Goal: Book appointment/travel/reservation

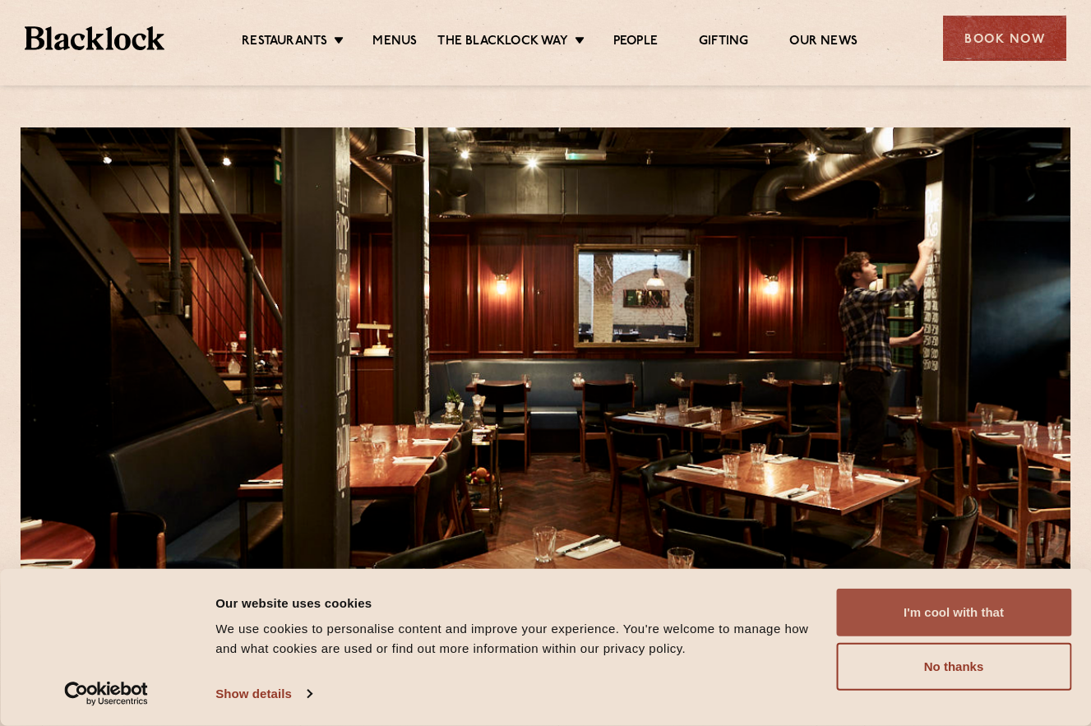
click at [928, 614] on button "I'm cool with that" at bounding box center [953, 613] width 235 height 48
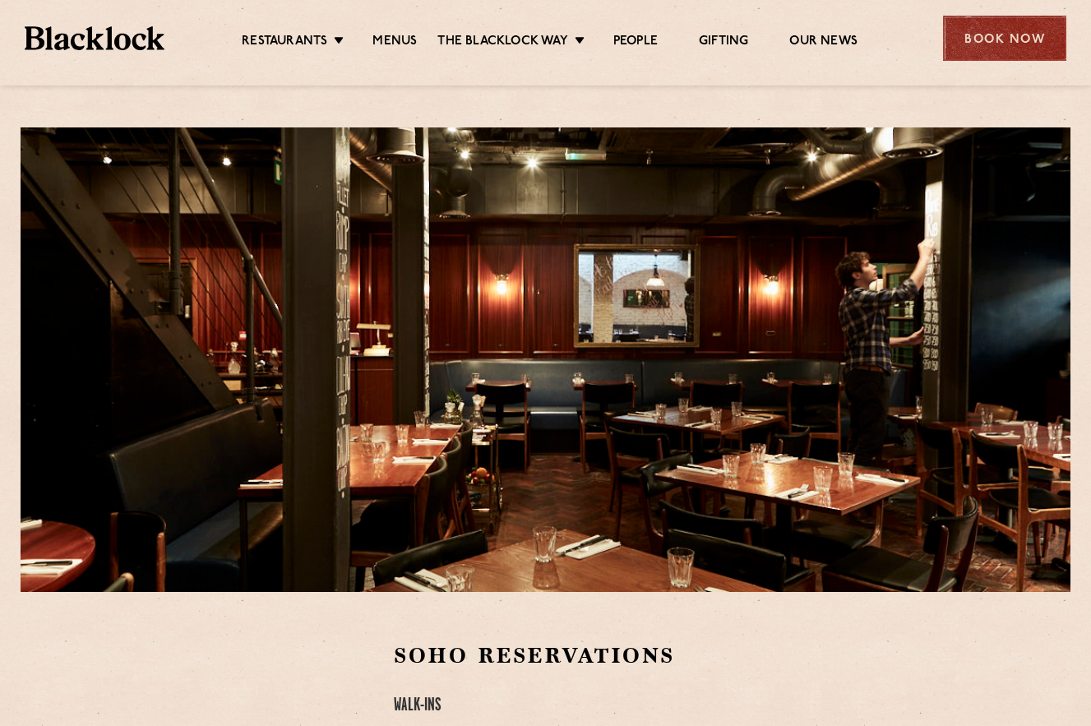
click at [1006, 45] on div "Book Now" at bounding box center [1004, 38] width 123 height 45
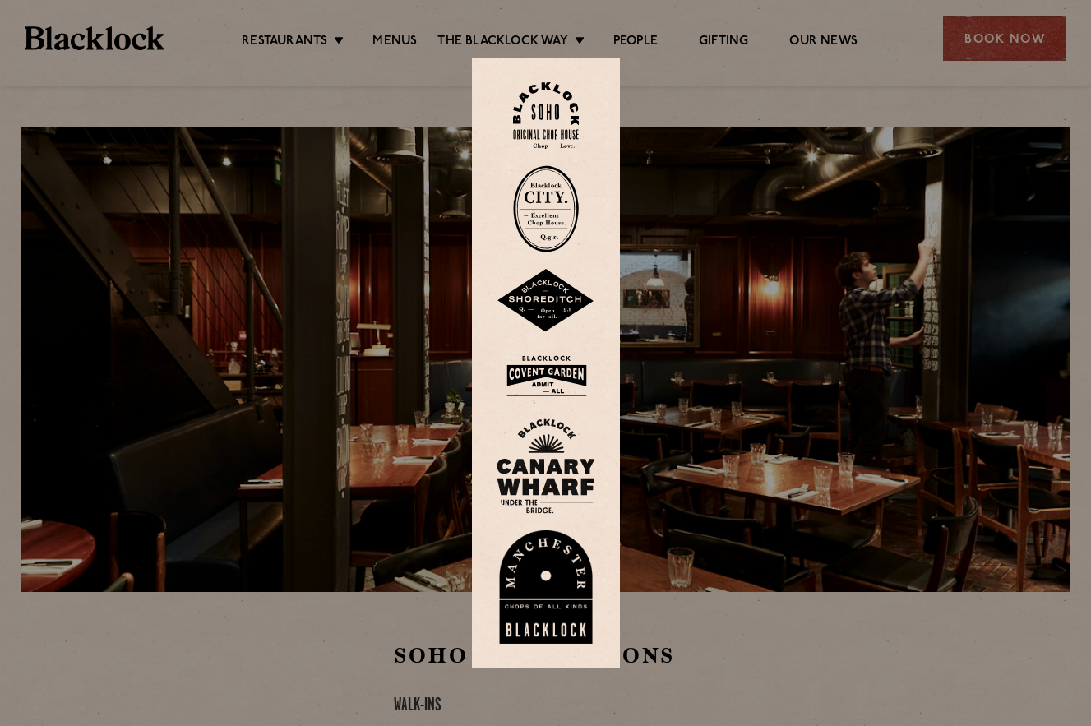
click at [550, 382] on img at bounding box center [546, 376] width 99 height 53
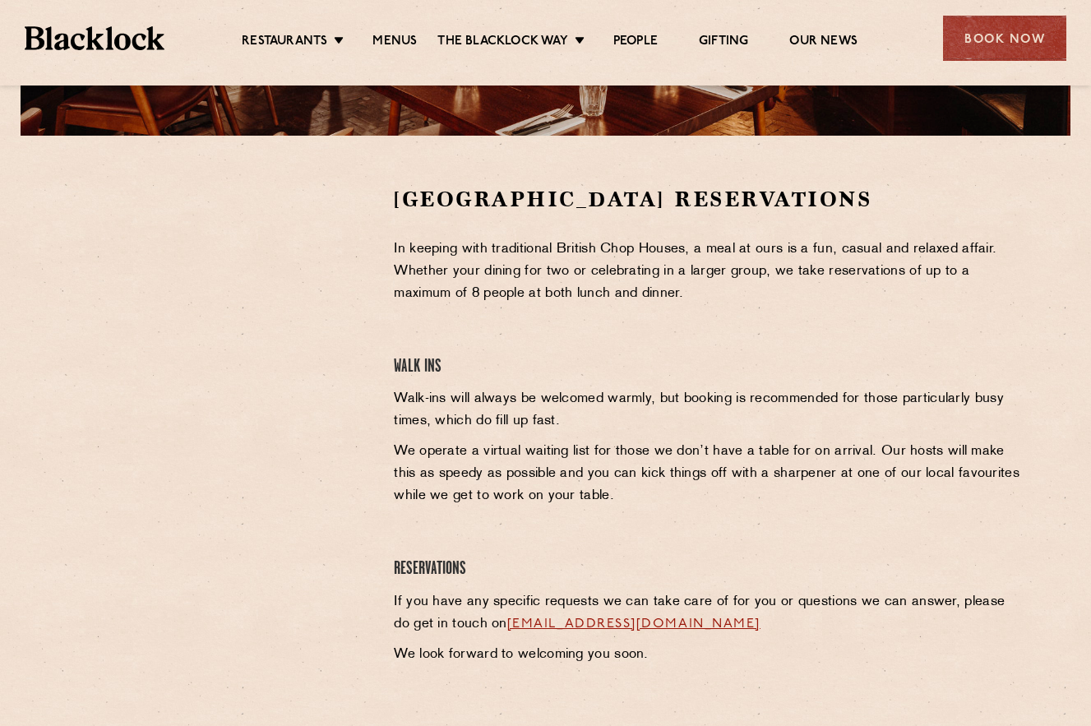
scroll to position [460, 0]
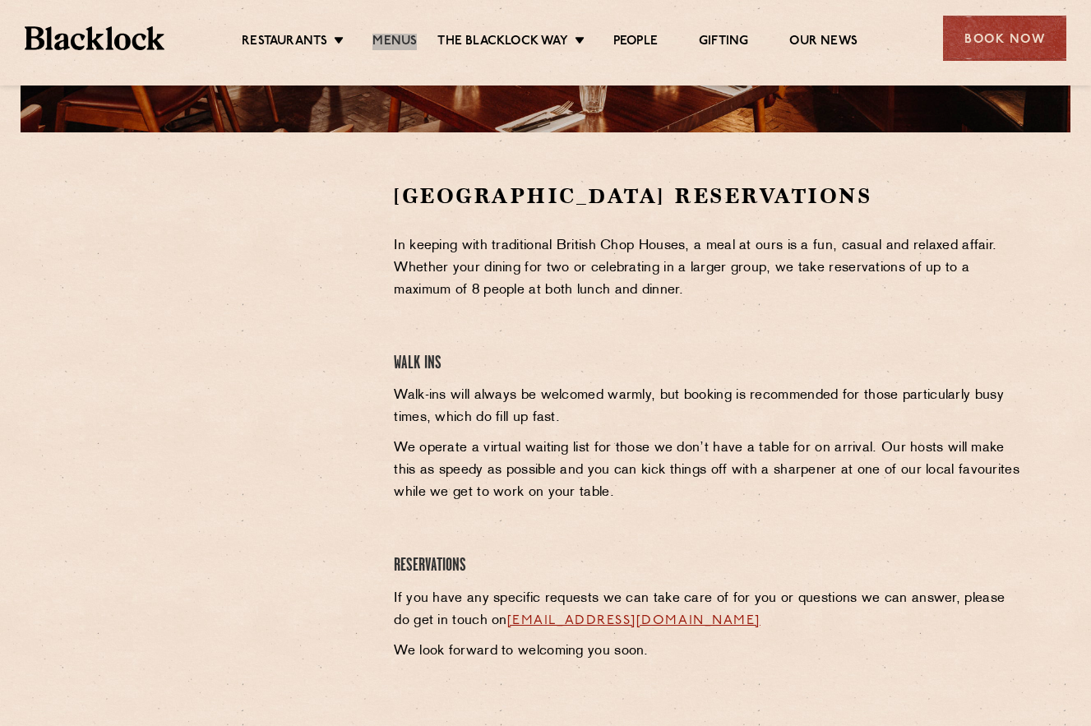
drag, startPoint x: 408, startPoint y: 44, endPoint x: 719, endPoint y: 6, distance: 313.3
click at [0, 0] on div "Restaurants Soho City Shoreditch Covent Garden Canary Wharf Manchester Birmingh…" at bounding box center [545, 36] width 1091 height 73
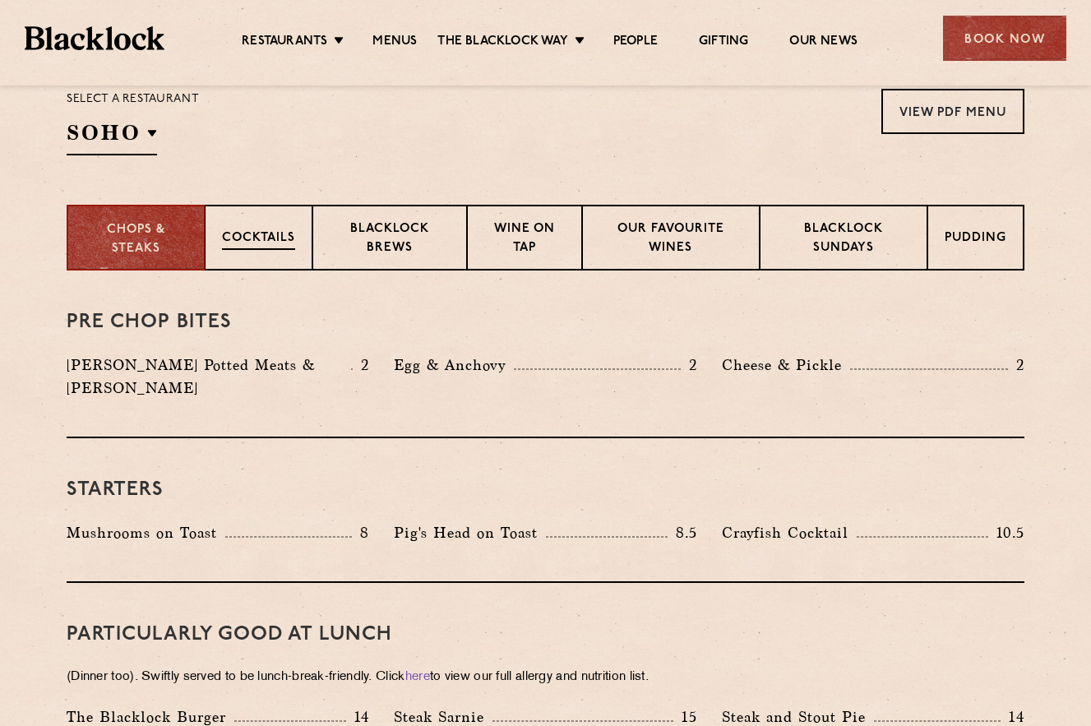
scroll to position [482, 0]
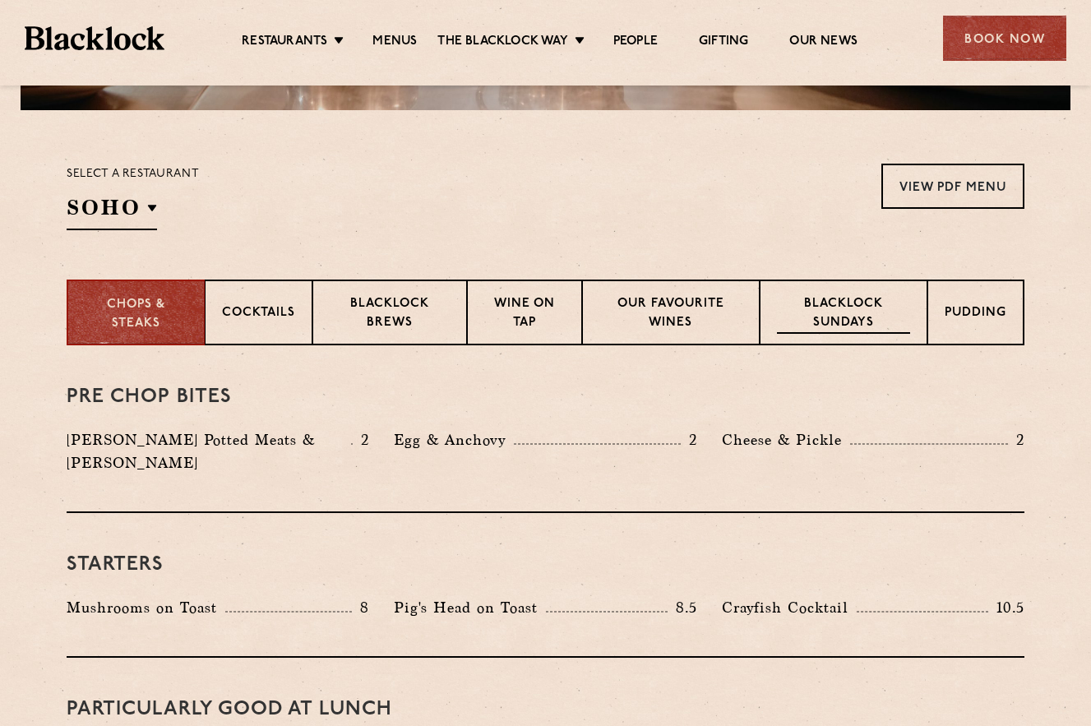
click at [857, 302] on p "Blacklock Sundays" at bounding box center [843, 314] width 133 height 39
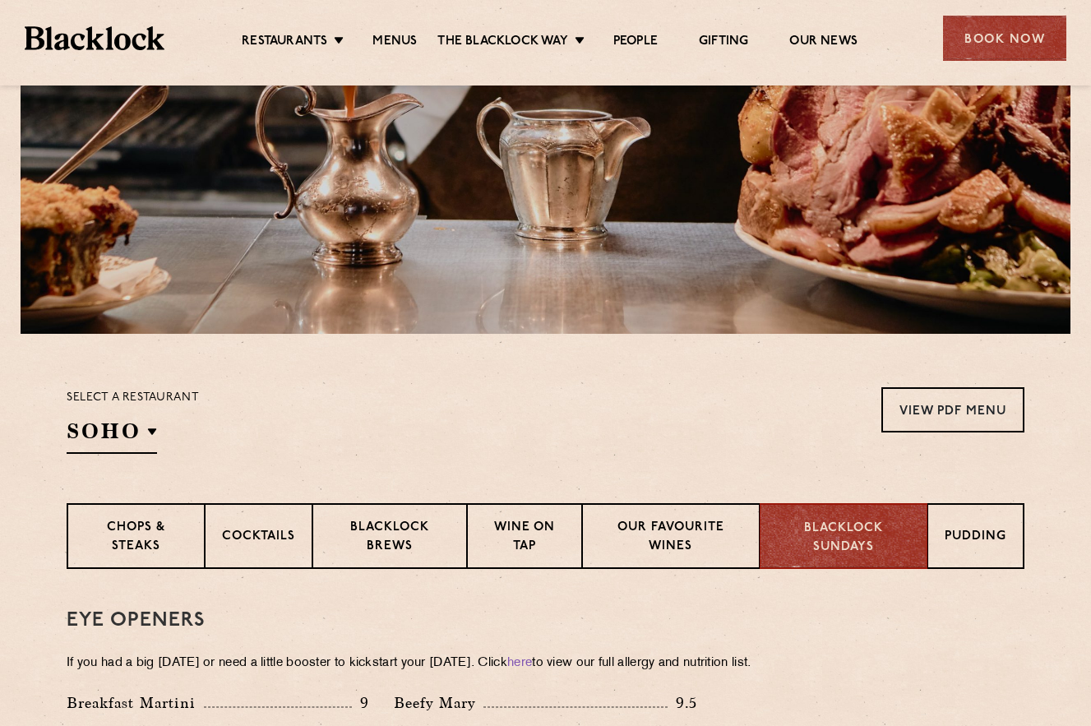
scroll to position [499, 0]
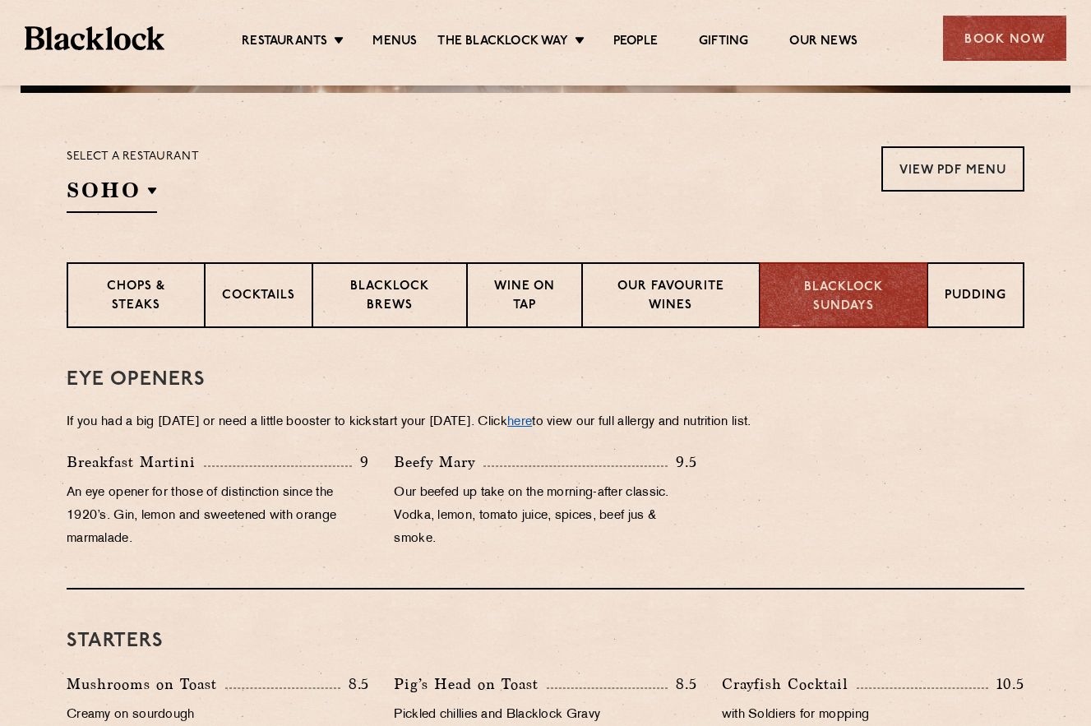
click at [532, 418] on link "here" at bounding box center [519, 422] width 25 height 12
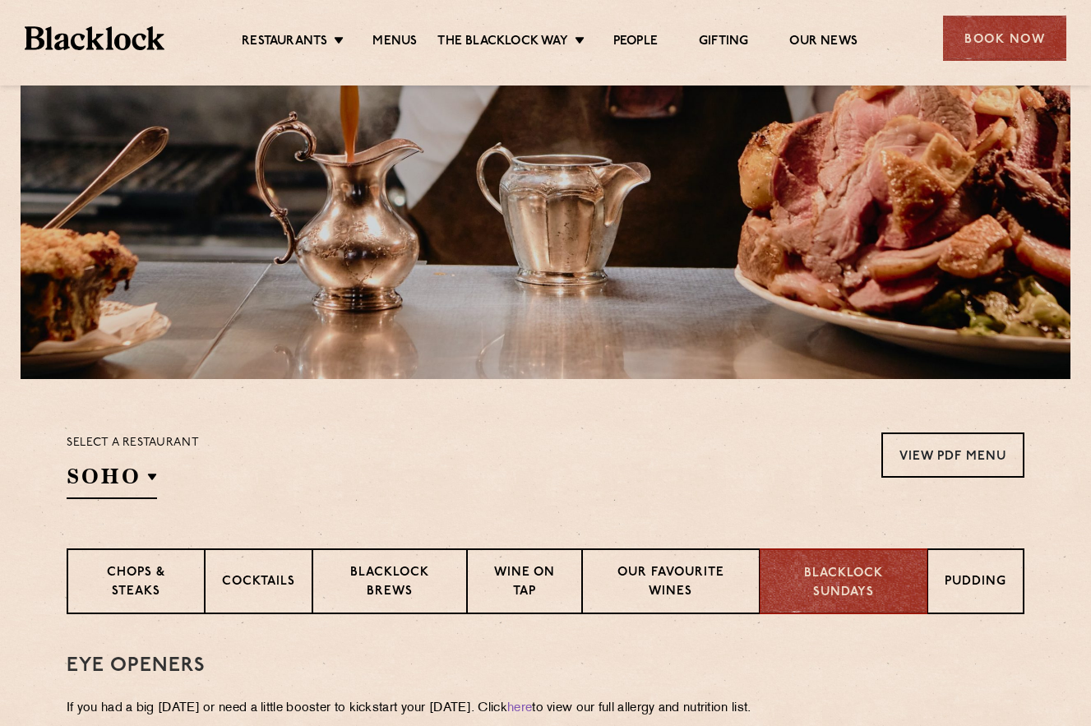
scroll to position [186, 0]
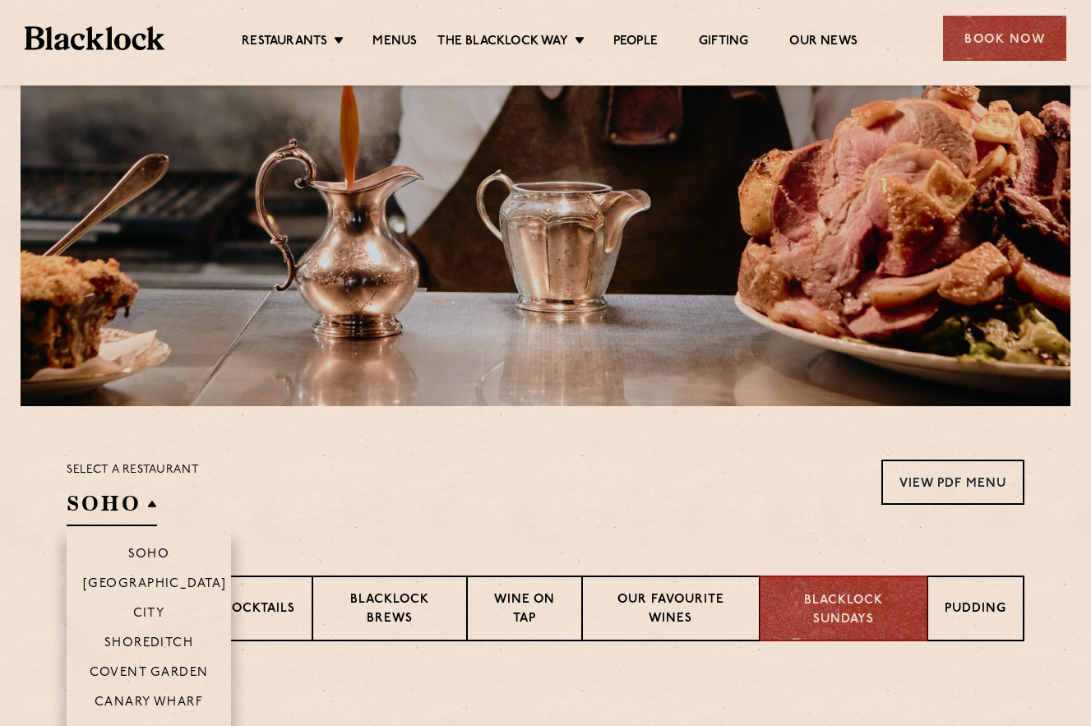
click at [107, 534] on li "Soho" at bounding box center [149, 547] width 164 height 42
click at [130, 517] on h2 "Soho" at bounding box center [112, 507] width 90 height 37
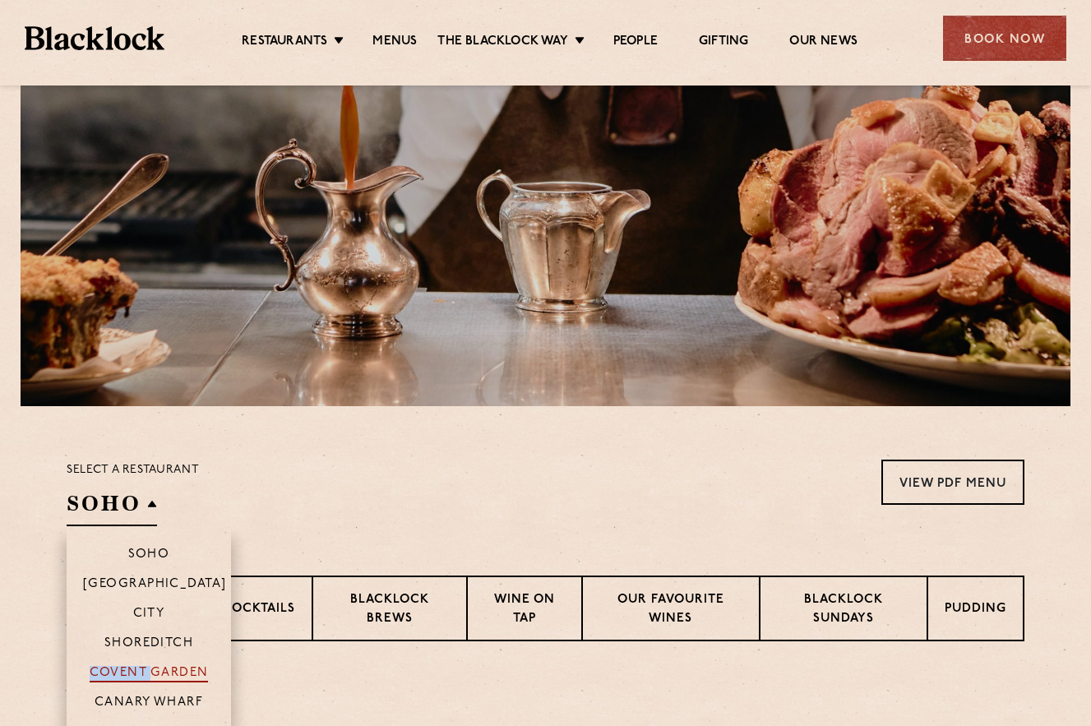
drag, startPoint x: 152, startPoint y: 662, endPoint x: 150, endPoint y: 677, distance: 14.9
click at [150, 677] on li "Covent Garden" at bounding box center [149, 672] width 164 height 30
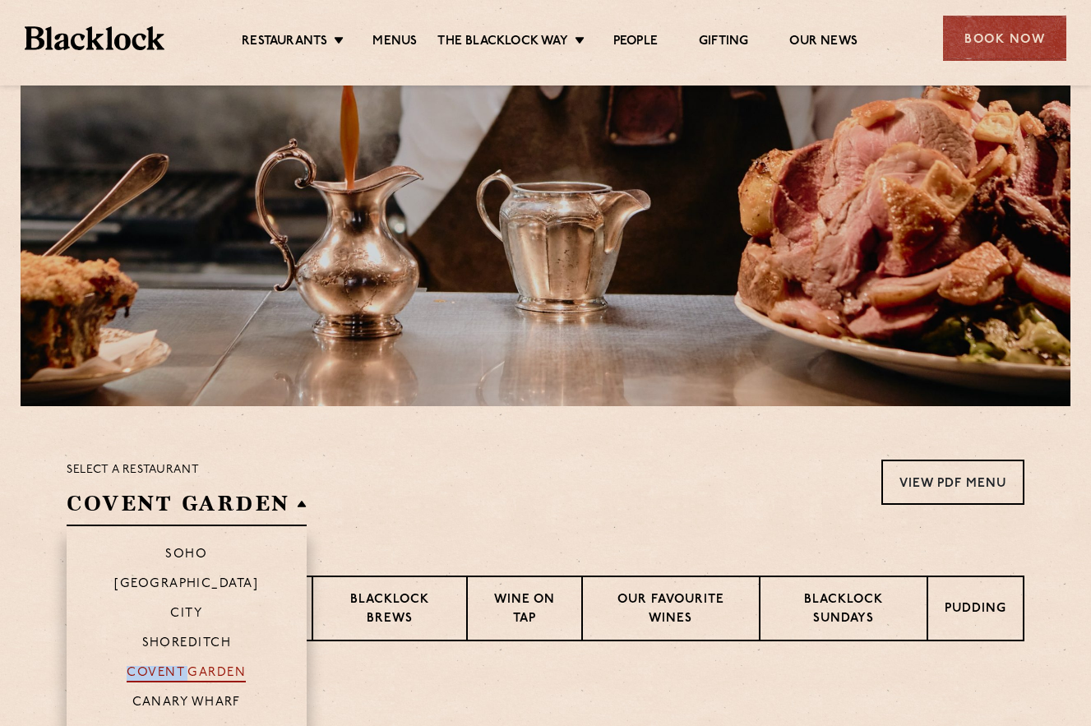
click at [150, 677] on p "Covent Garden" at bounding box center [186, 674] width 119 height 16
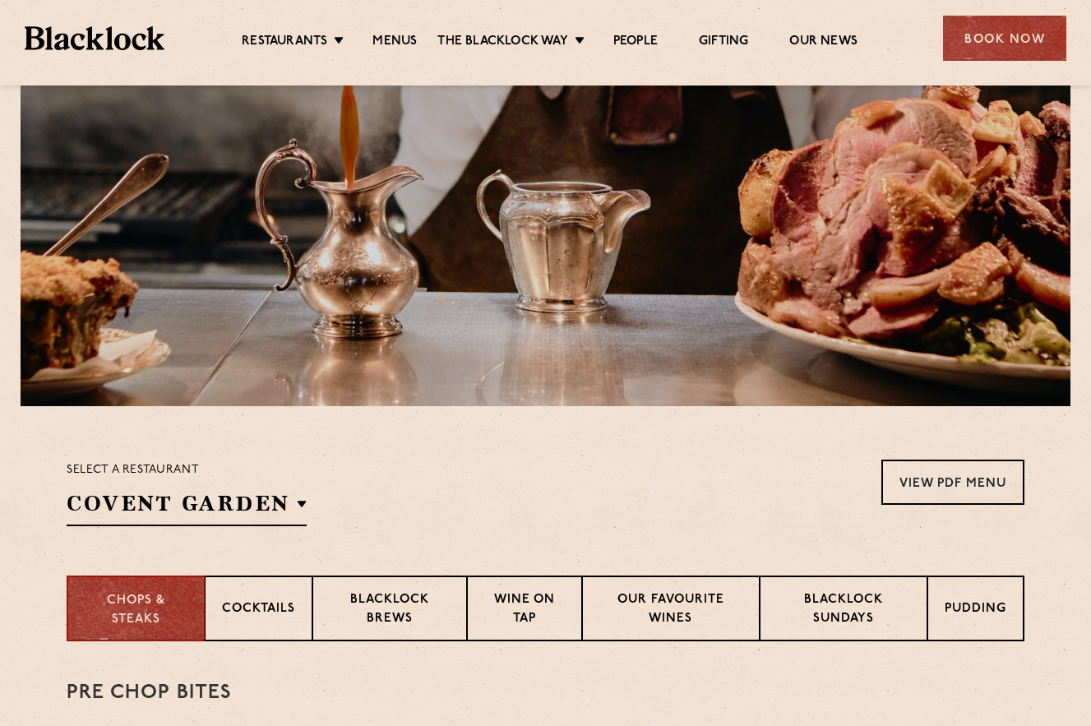
click at [454, 491] on div "Select a restaurant Covent Garden Soho Birmingham City Shoreditch Covent Garden…" at bounding box center [546, 493] width 958 height 67
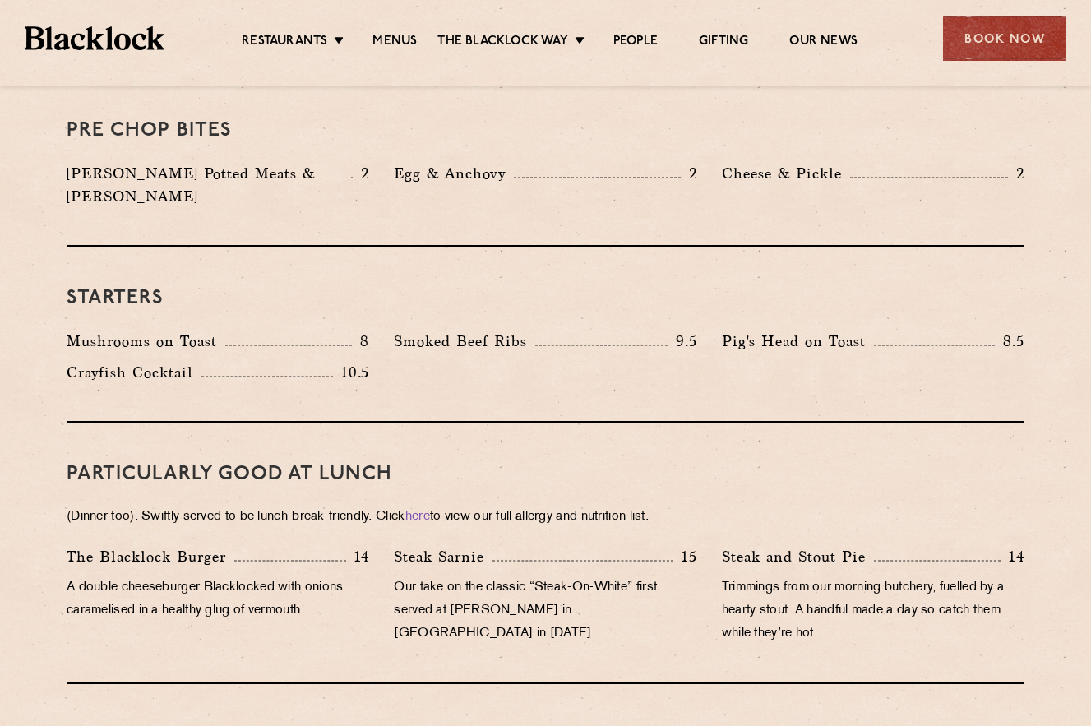
scroll to position [468, 0]
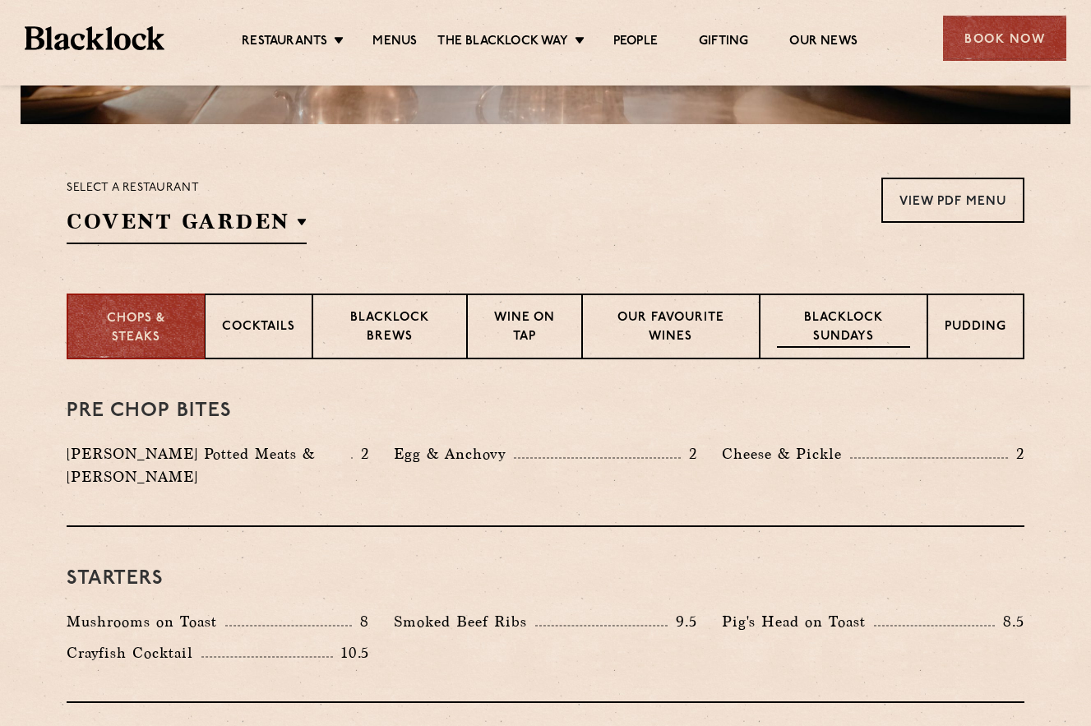
click at [866, 323] on p "Blacklock Sundays" at bounding box center [843, 328] width 133 height 39
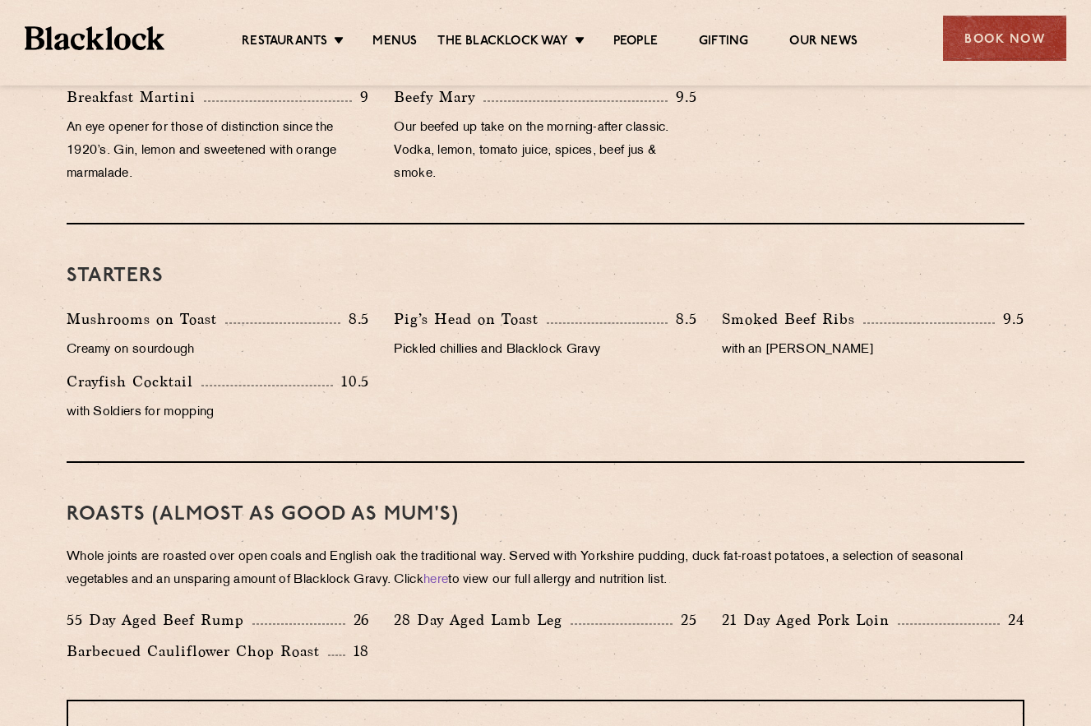
scroll to position [864, 0]
click at [977, 63] on div "Restaurants Soho City Shoreditch Covent Garden Canary Wharf Manchester Birmingh…" at bounding box center [545, 36] width 1091 height 73
click at [983, 50] on div "Book Now" at bounding box center [1004, 38] width 123 height 45
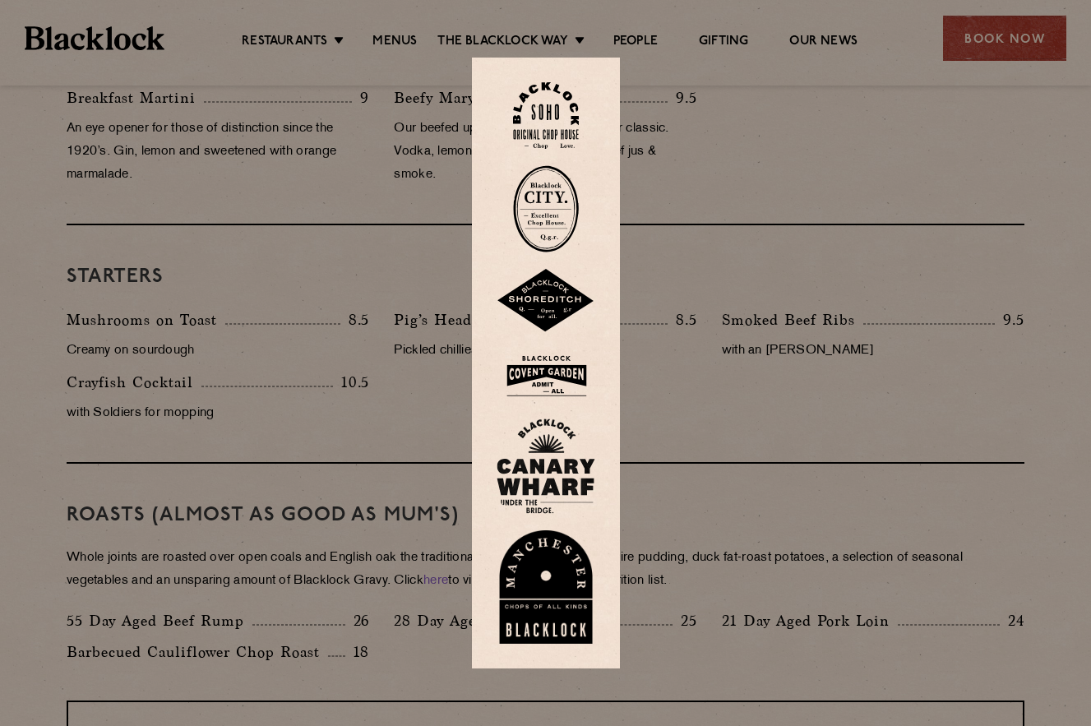
click at [555, 204] on img at bounding box center [546, 208] width 66 height 87
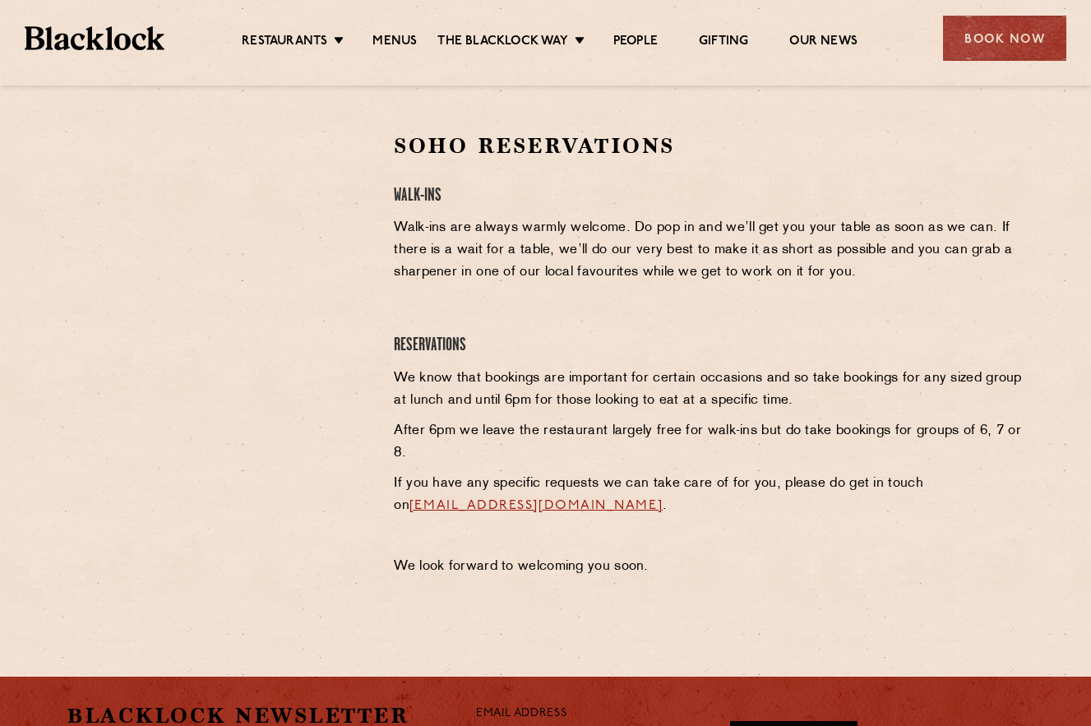
scroll to position [512, 0]
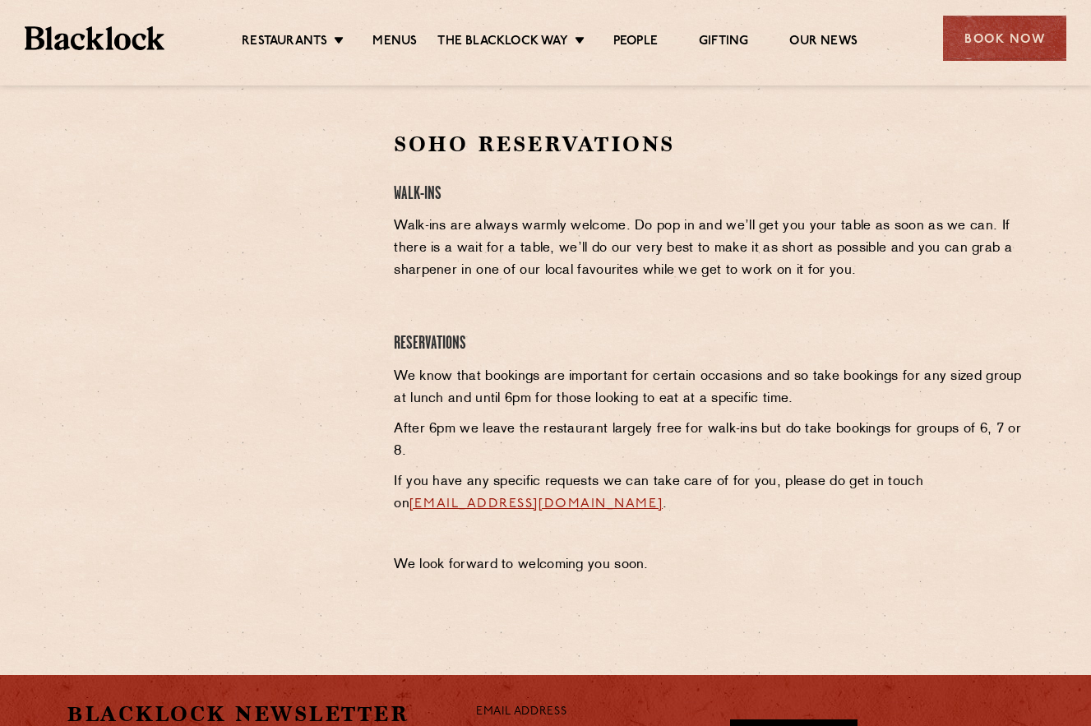
click at [152, 40] on img at bounding box center [95, 38] width 140 height 24
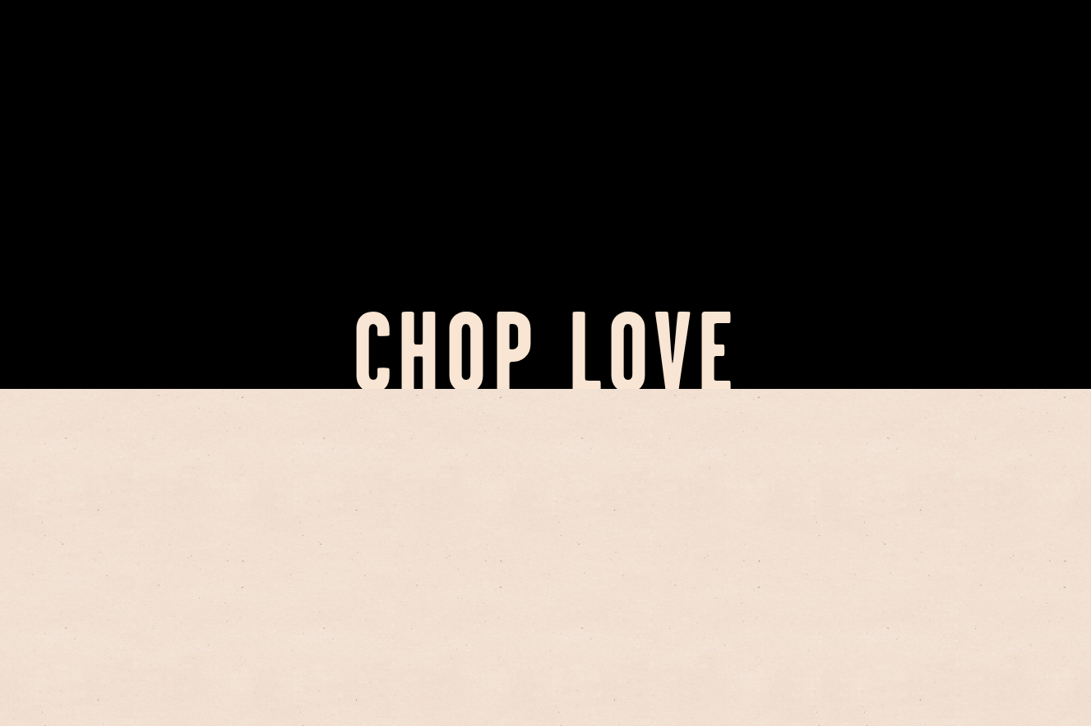
scroll to position [562, 0]
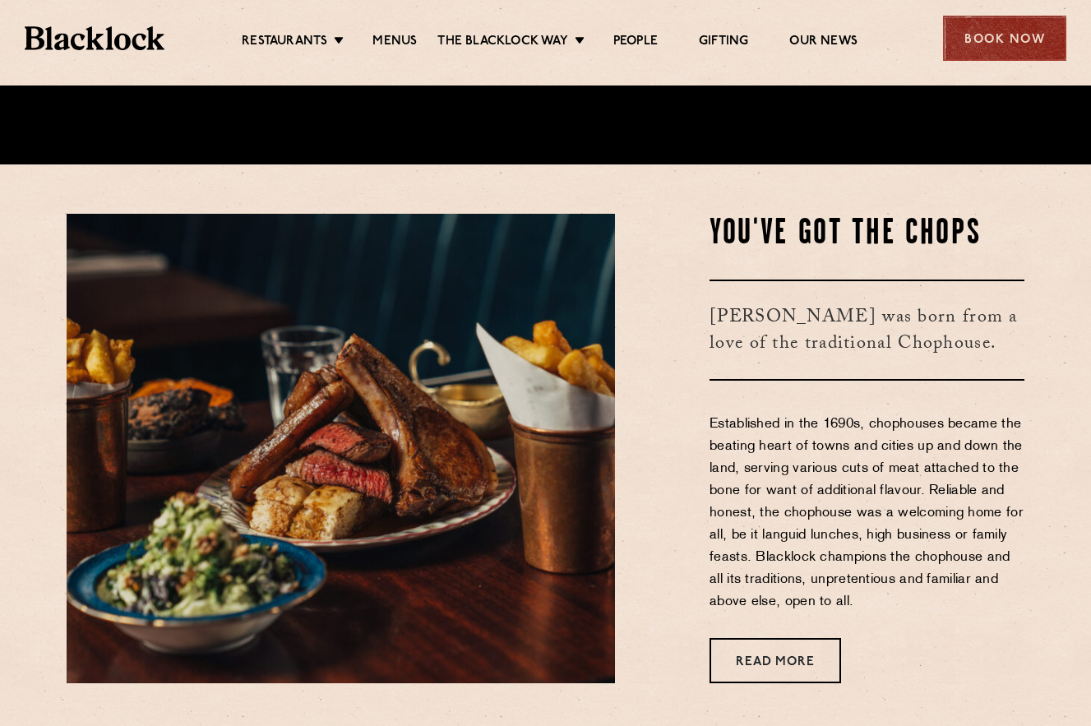
click at [985, 32] on div "Book Now" at bounding box center [1004, 38] width 123 height 45
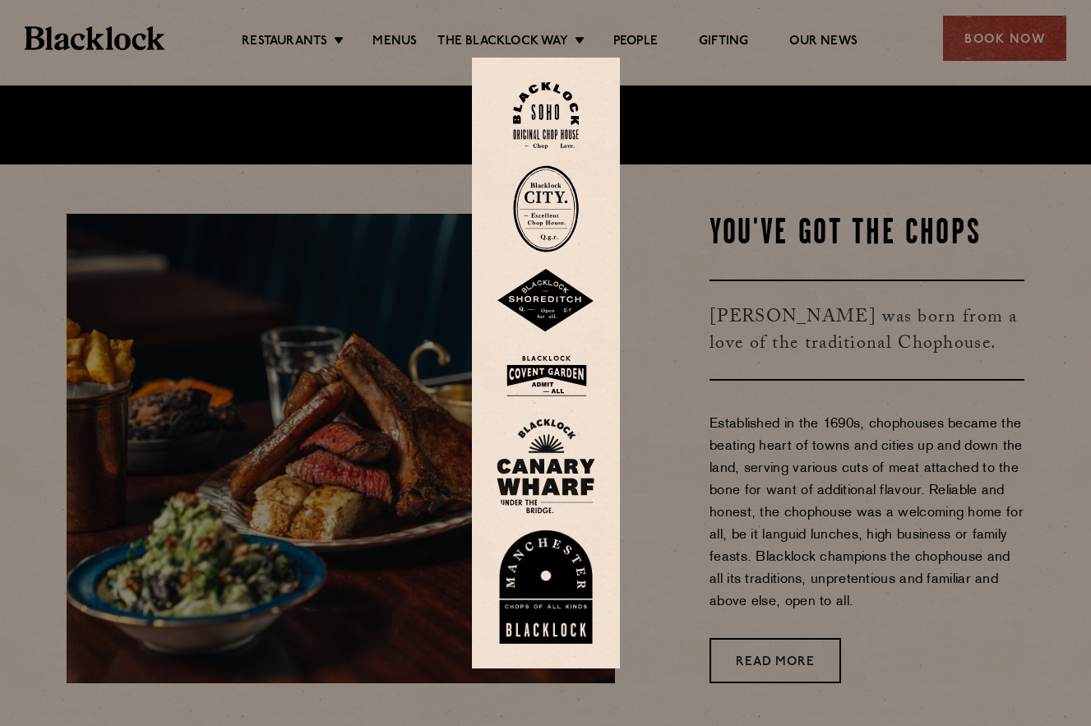
click at [550, 384] on img at bounding box center [546, 376] width 99 height 53
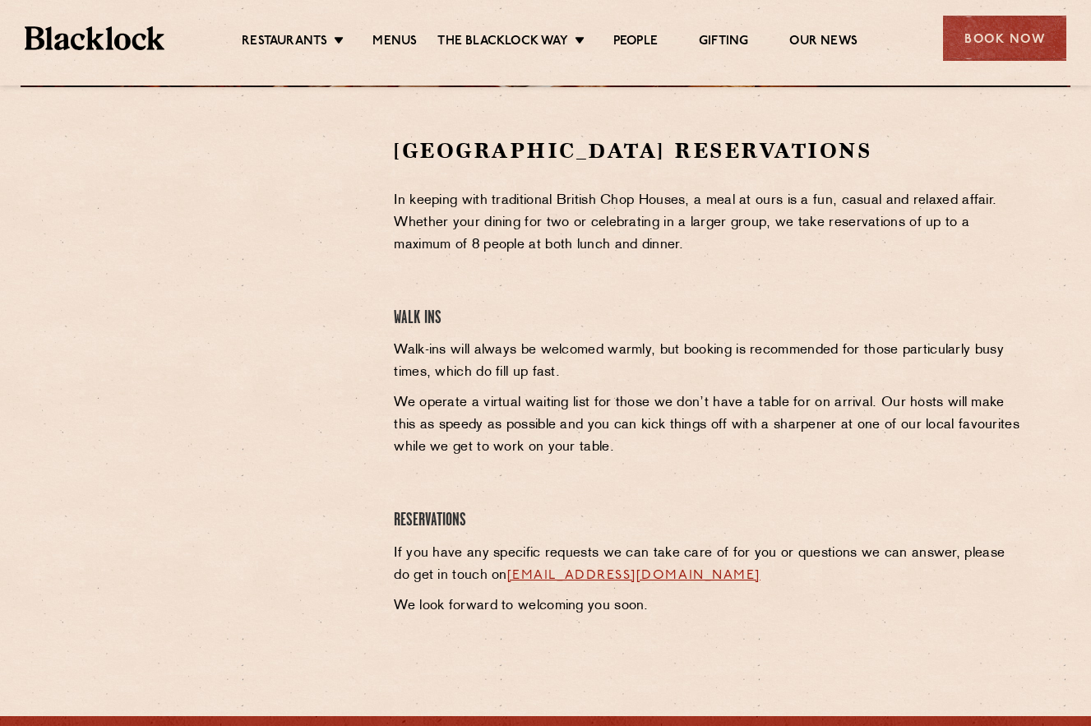
scroll to position [769, 0]
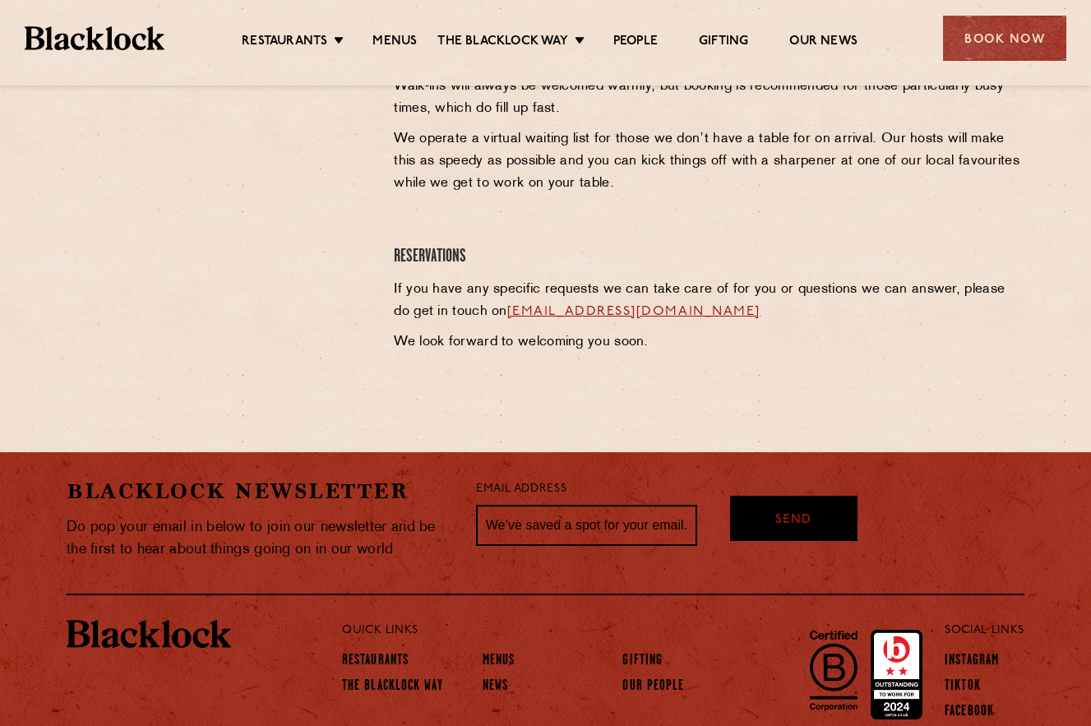
click at [609, 313] on link "[EMAIL_ADDRESS][DOMAIN_NAME]" at bounding box center [633, 311] width 253 height 13
